Goal: Transaction & Acquisition: Purchase product/service

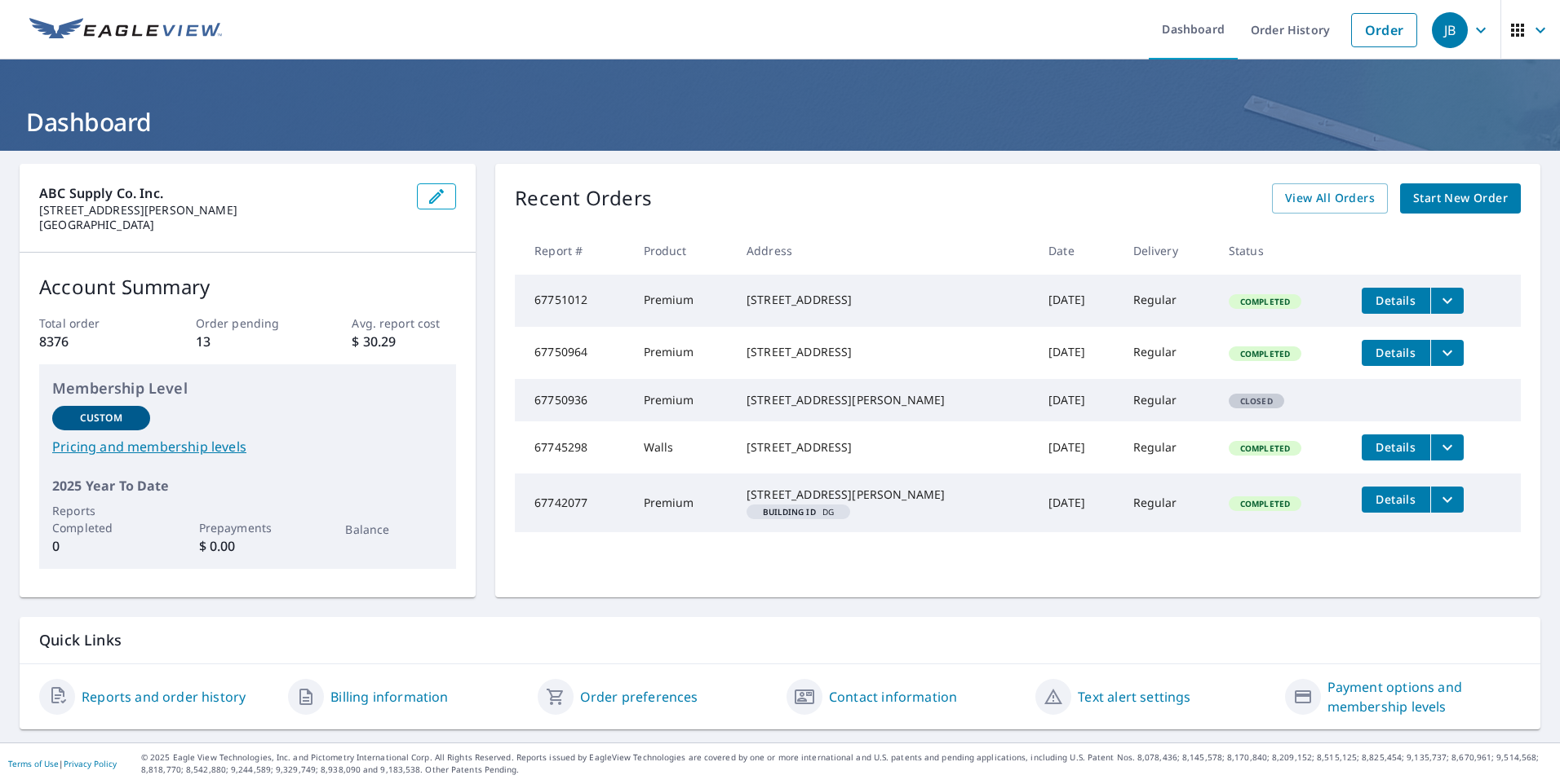
click at [1448, 197] on span "Start New Order" at bounding box center [1460, 199] width 94 height 21
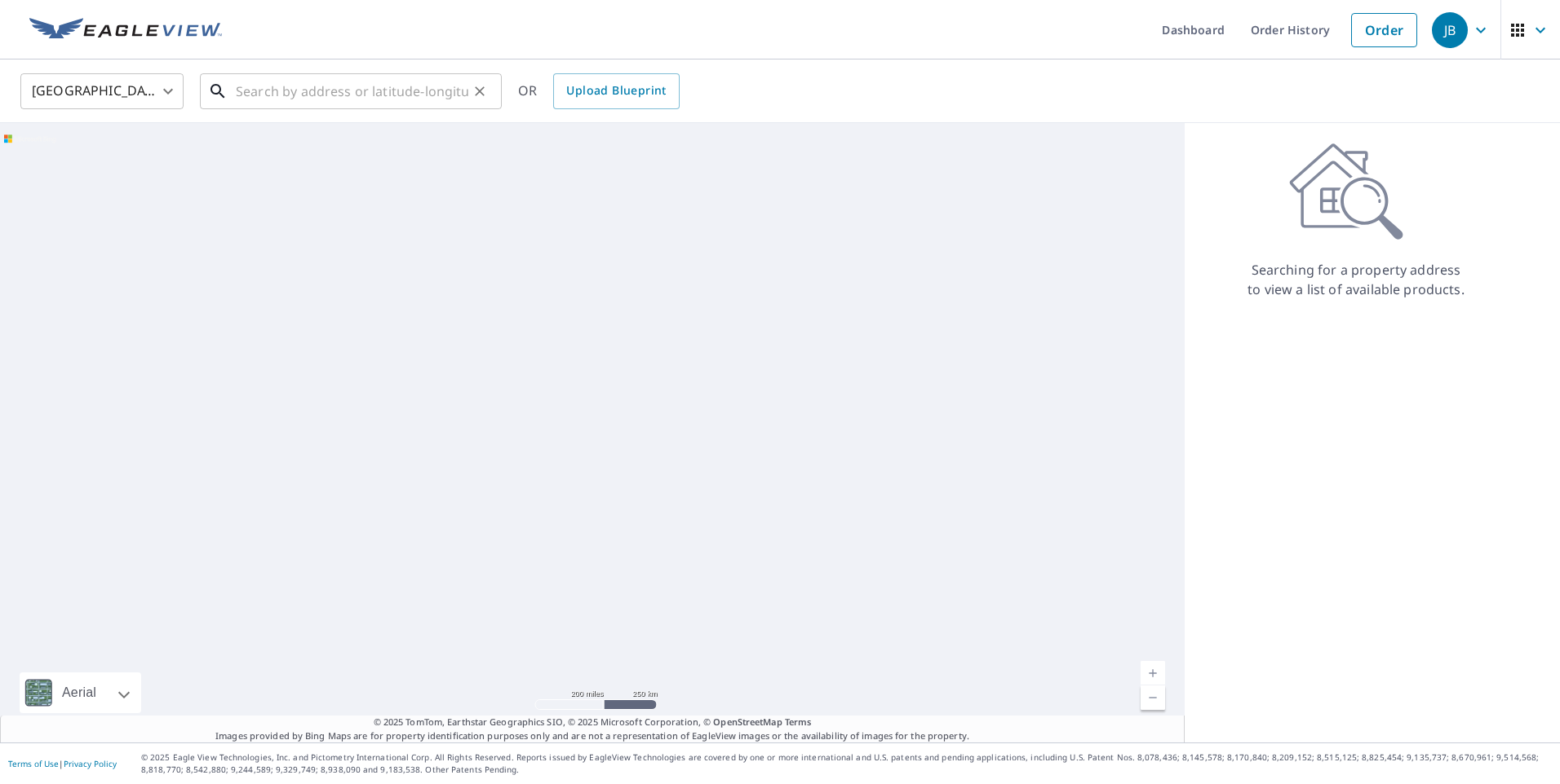
click at [348, 94] on input "text" at bounding box center [352, 91] width 233 height 46
paste input "[STREET_ADDRESS]"
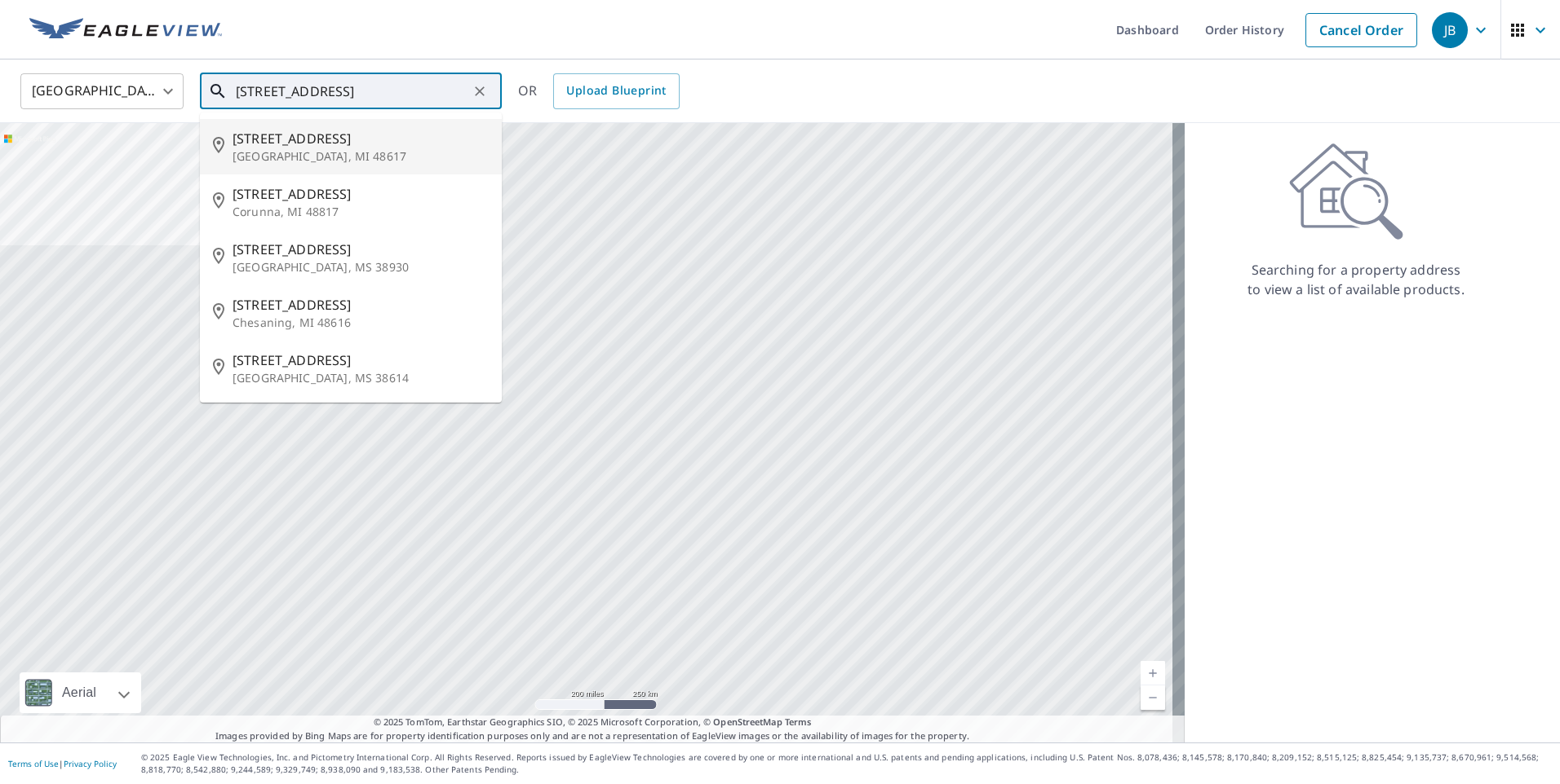
click at [361, 93] on input "[STREET_ADDRESS]" at bounding box center [352, 91] width 233 height 46
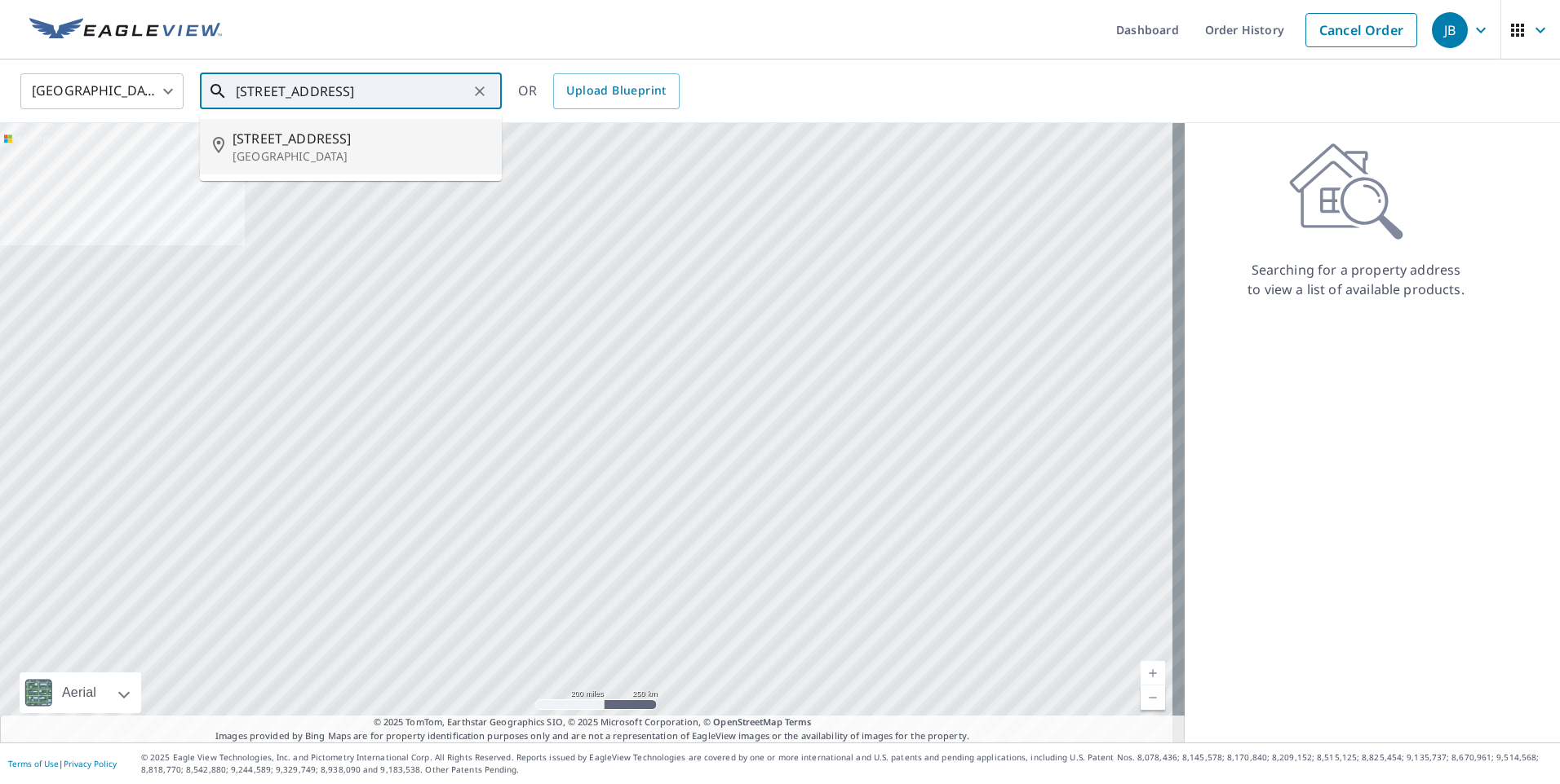
click at [357, 147] on span "[STREET_ADDRESS]" at bounding box center [361, 139] width 257 height 20
type input "[STREET_ADDRESS]"
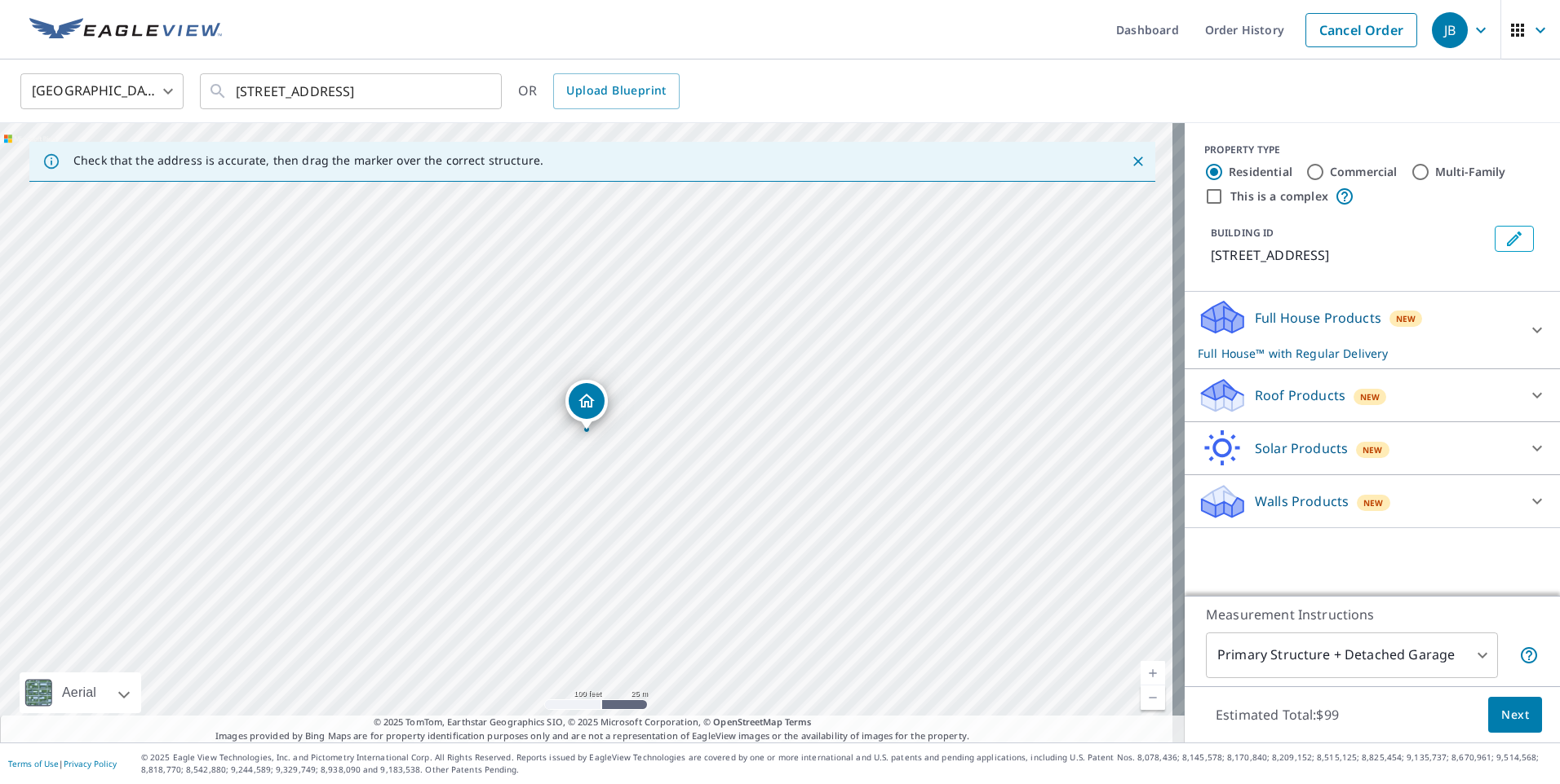
click at [1426, 406] on div "Roof Products New" at bounding box center [1358, 395] width 320 height 39
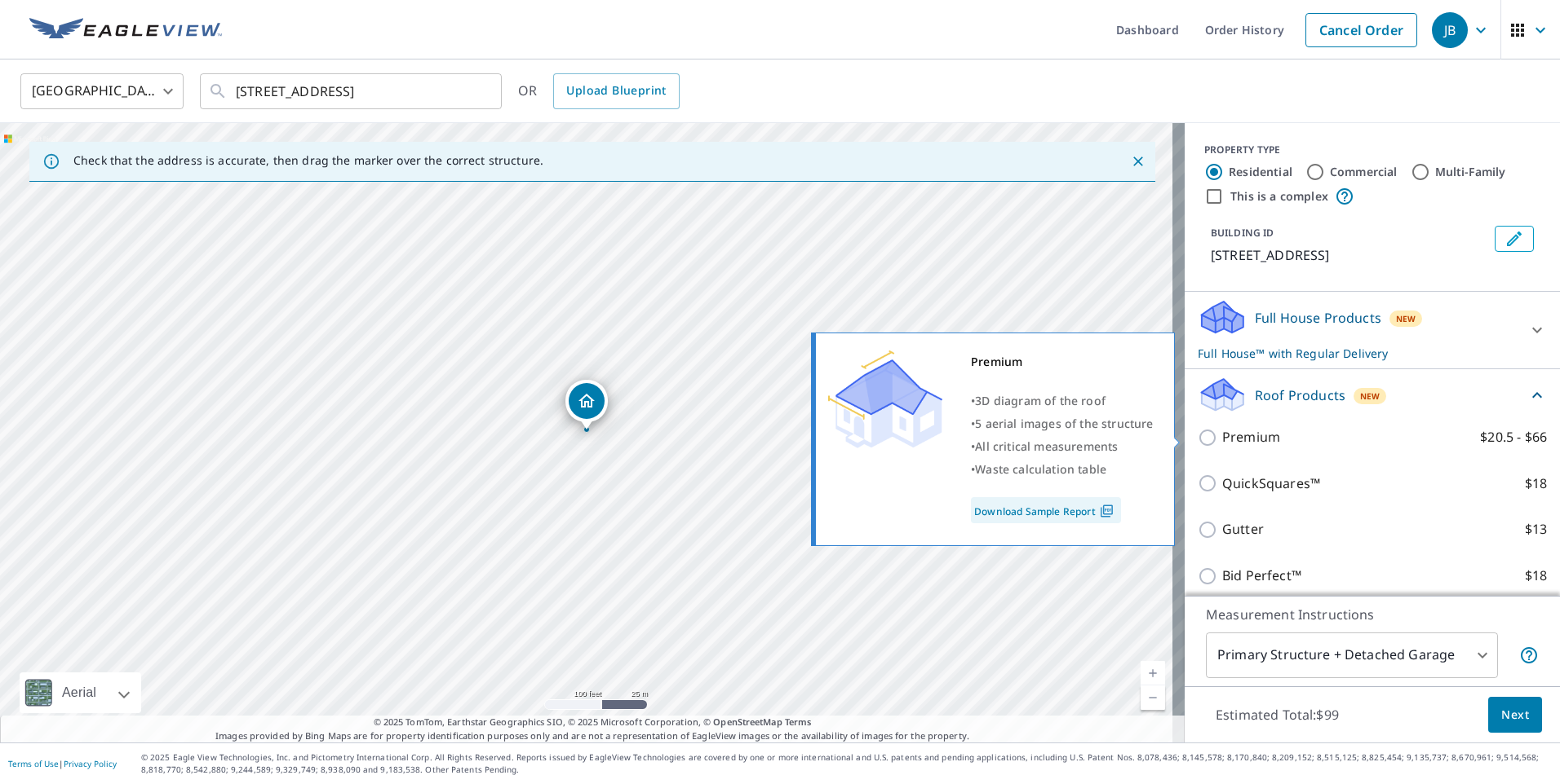
click at [1256, 440] on p "Premium" at bounding box center [1251, 437] width 58 height 21
click at [1222, 440] on input "Premium $20.5 - $66" at bounding box center [1210, 438] width 25 height 20
checkbox input "true"
checkbox input "false"
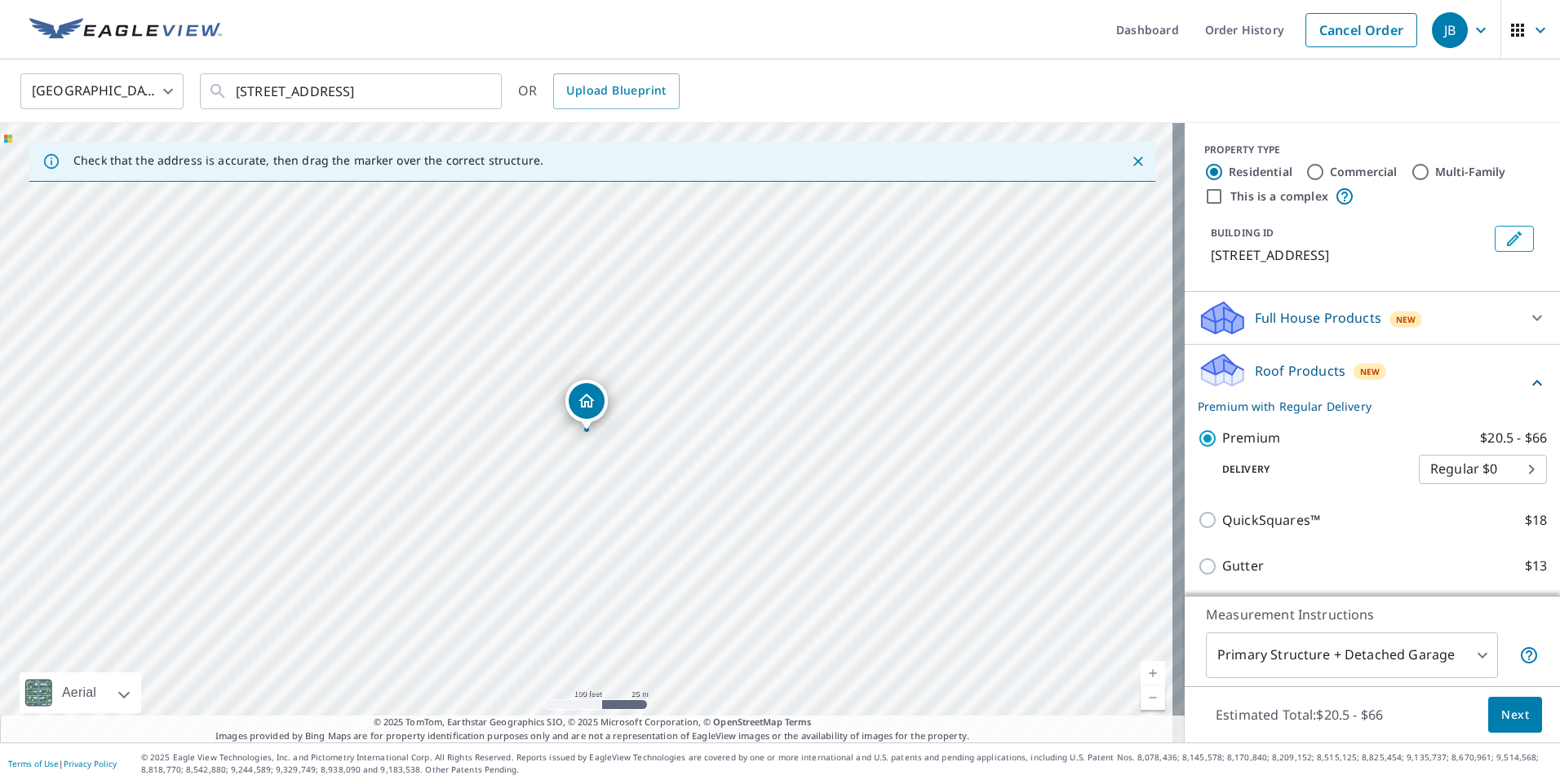
click at [1501, 706] on span "Next" at bounding box center [1515, 715] width 28 height 21
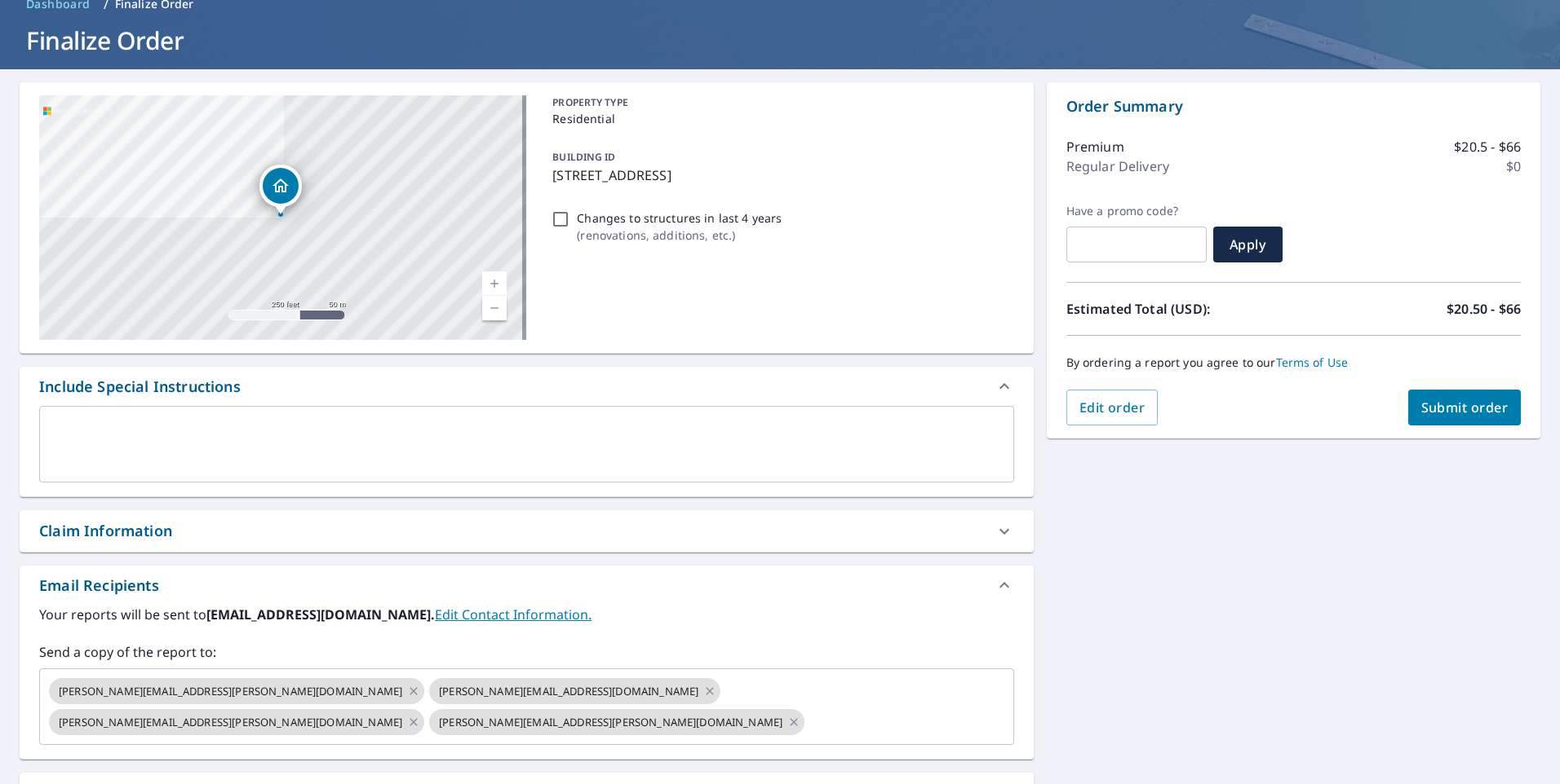
scroll to position [163, 0]
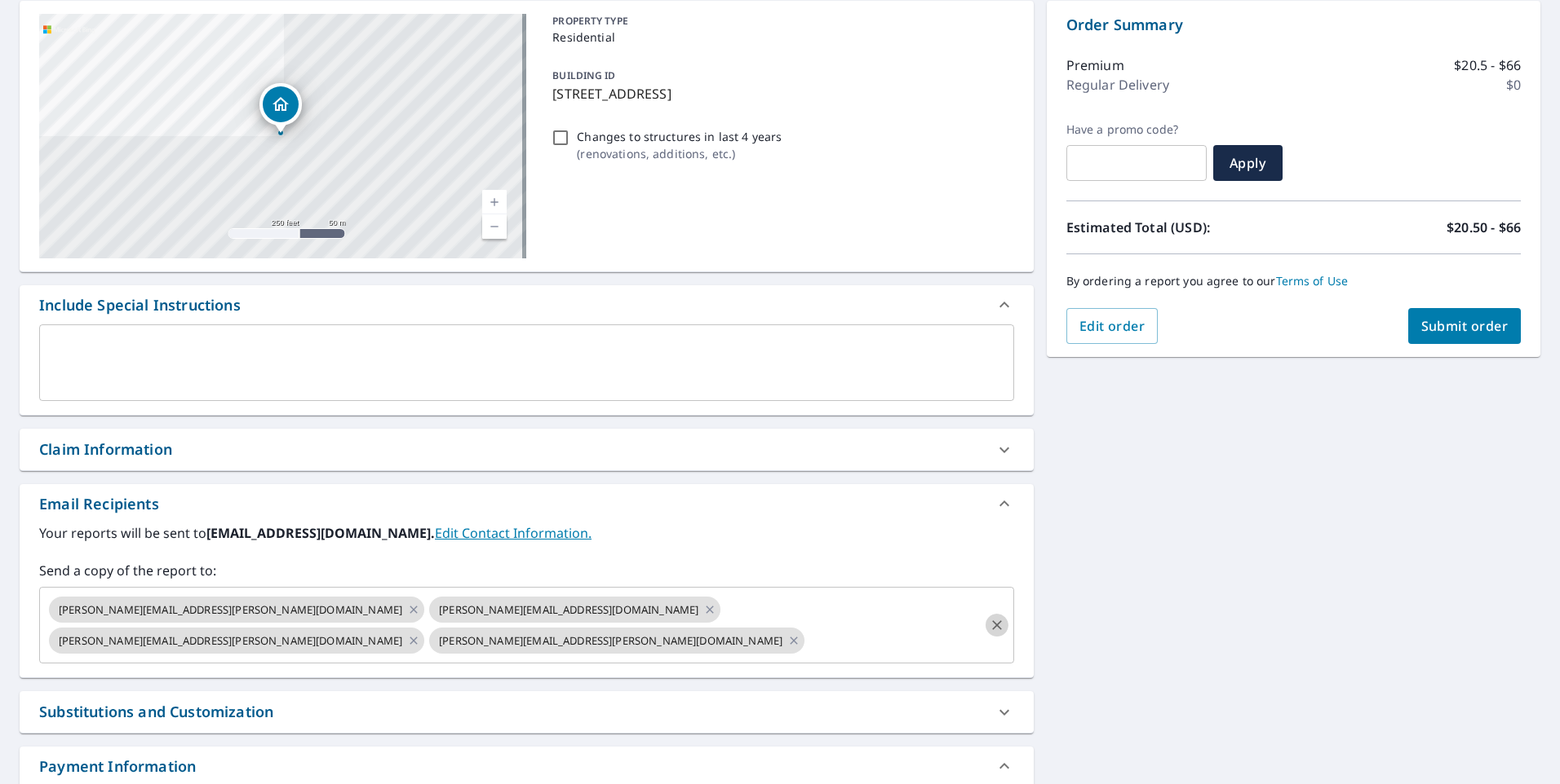
click at [989, 617] on icon "Clear" at bounding box center [997, 625] width 16 height 16
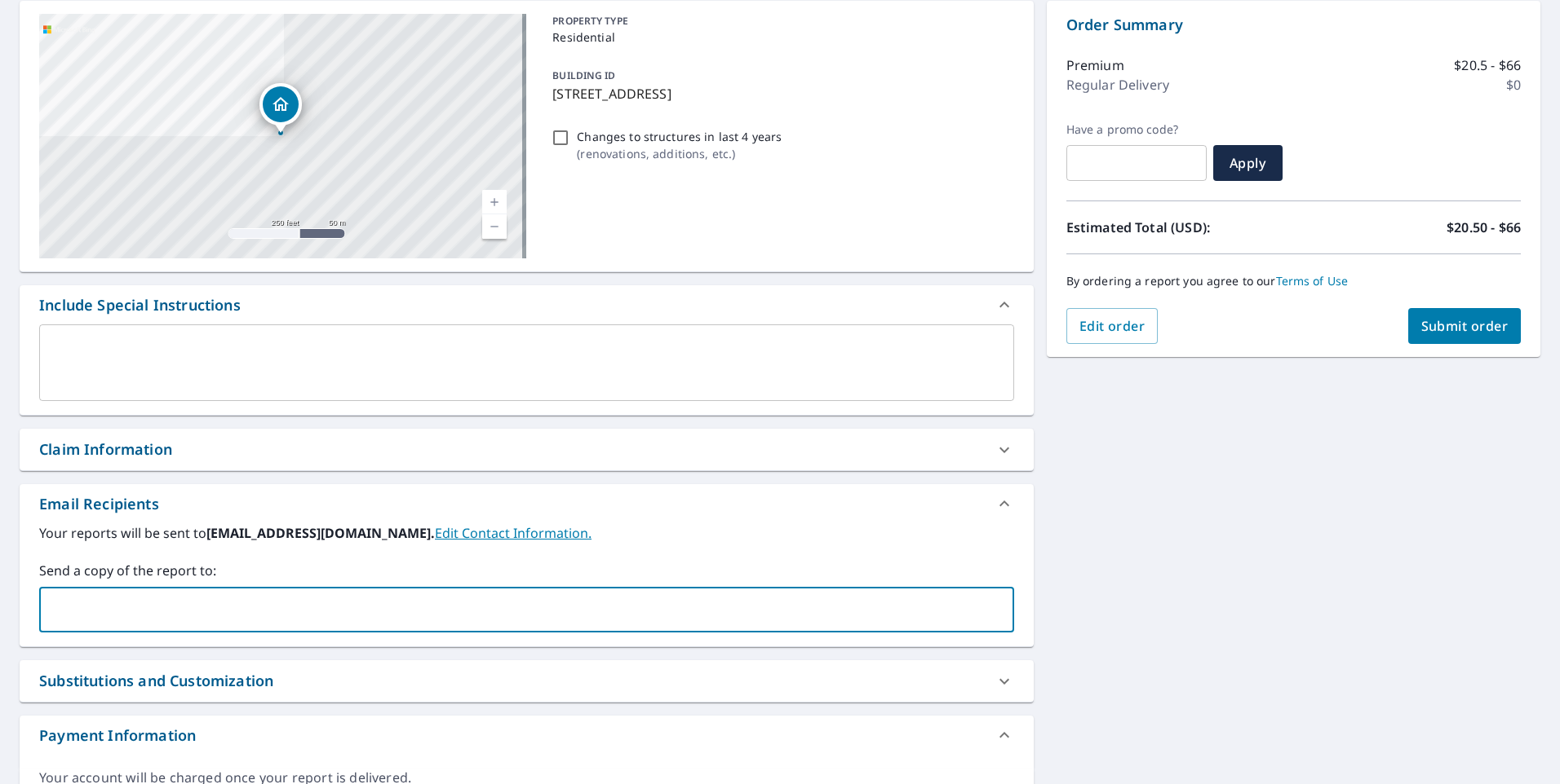
paste input "[PERSON_NAME][EMAIL_ADDRESS][DOMAIN_NAME]"
type input "[PERSON_NAME][EMAIL_ADDRESS][DOMAIN_NAME]"
paste input "[EMAIL_ADDRESS][DOMAIN_NAME]"
type input "[EMAIL_ADDRESS][DOMAIN_NAME]"
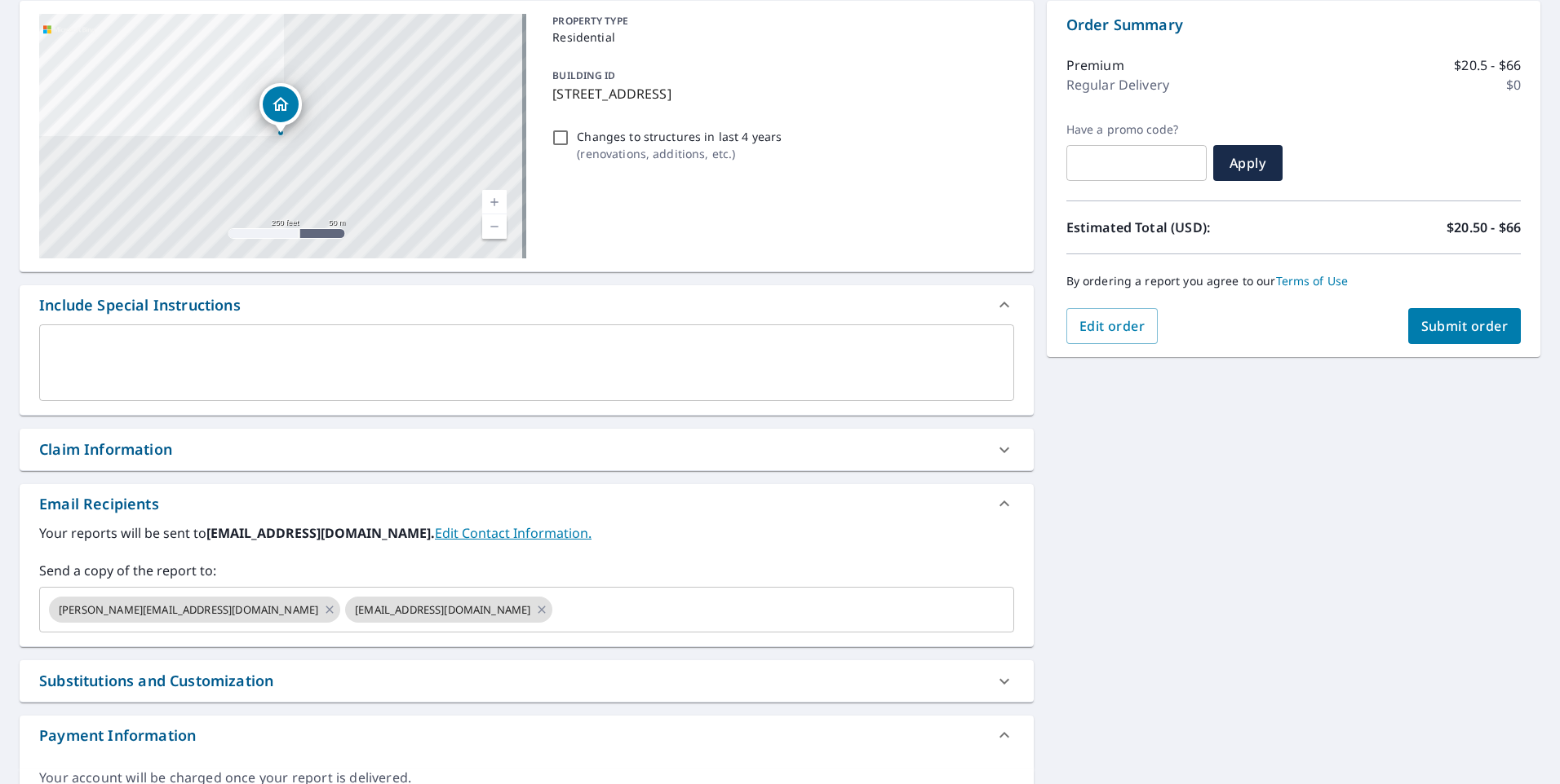
click at [1260, 516] on div "[STREET_ADDRESS] [STREET_ADDRESS] A standard road map Aerial A detailed look fr…" at bounding box center [780, 410] width 1560 height 846
click at [1453, 320] on span "Submit order" at bounding box center [1465, 326] width 87 height 18
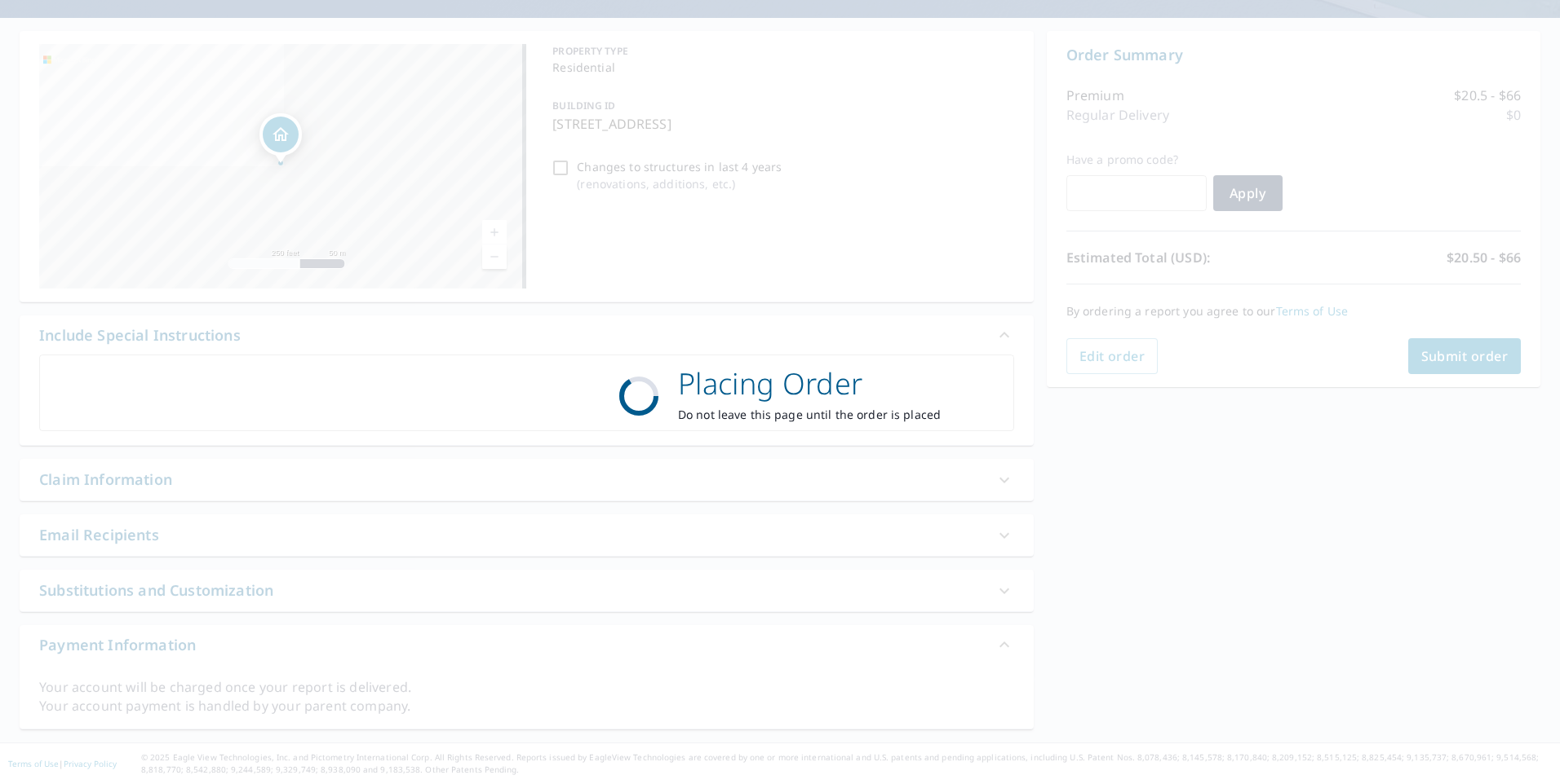
scroll to position [133, 0]
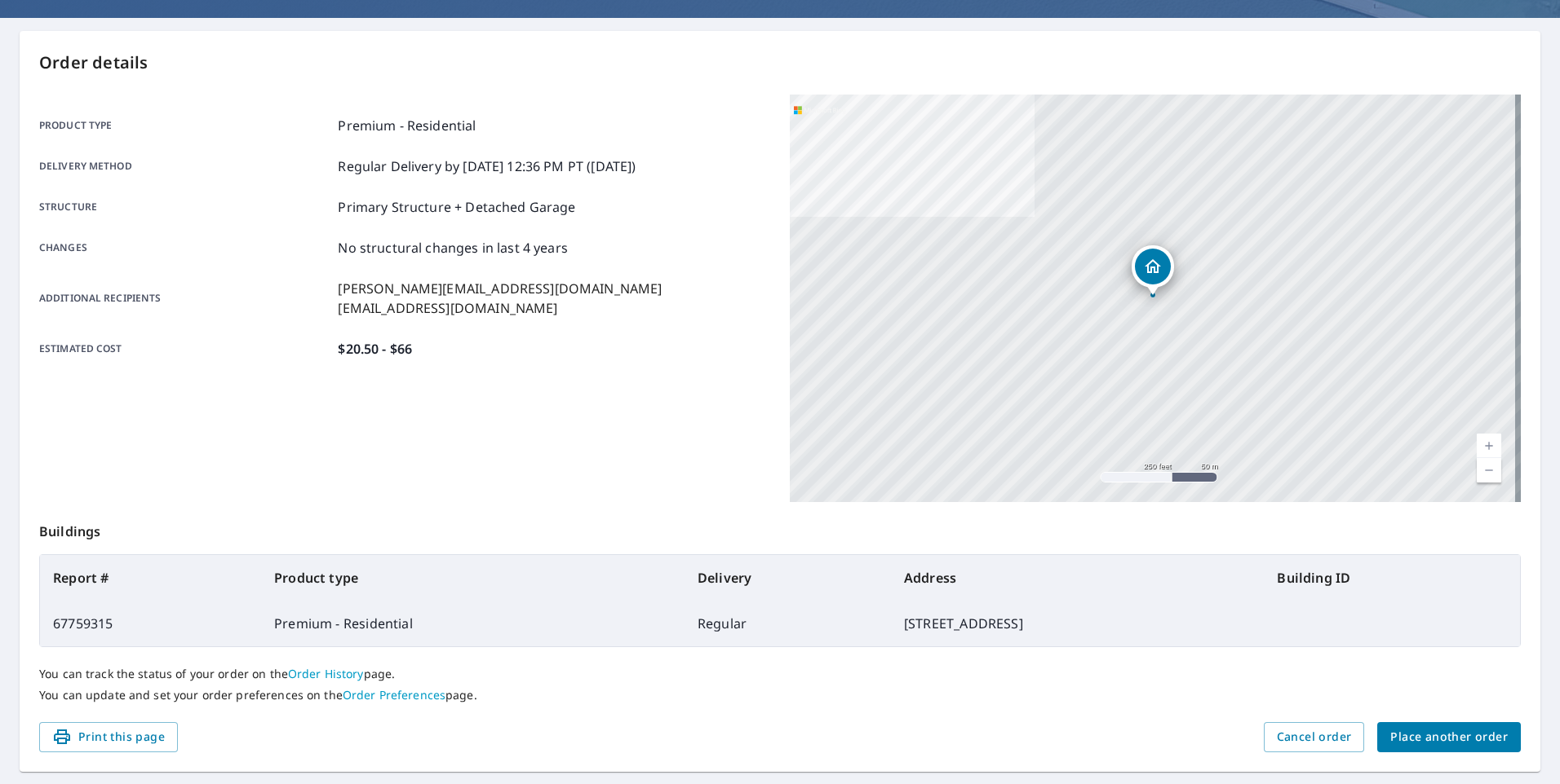
click at [1441, 729] on span "Place another order" at bounding box center [1449, 737] width 117 height 21
